Goal: Check status: Check status

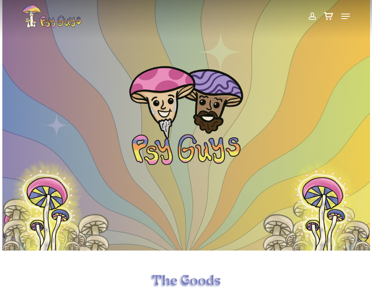
click at [315, 17] on span at bounding box center [312, 16] width 8 height 13
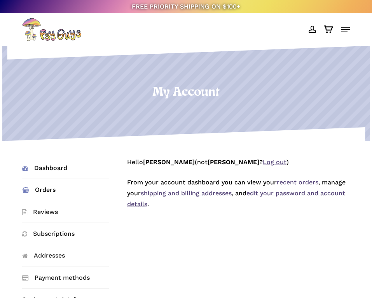
click at [33, 188] on link "Orders" at bounding box center [65, 189] width 87 height 21
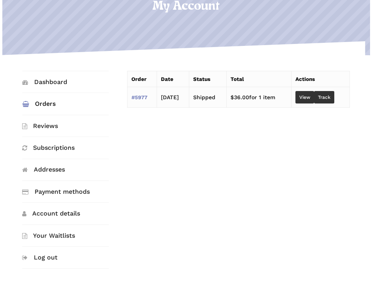
scroll to position [117, 0]
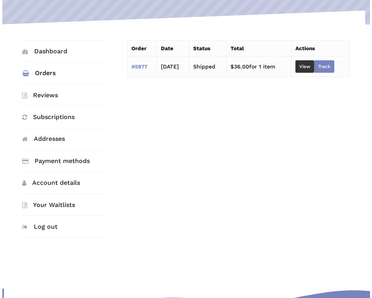
click at [335, 66] on link "Track" at bounding box center [324, 66] width 20 height 12
